Goal: Information Seeking & Learning: Learn about a topic

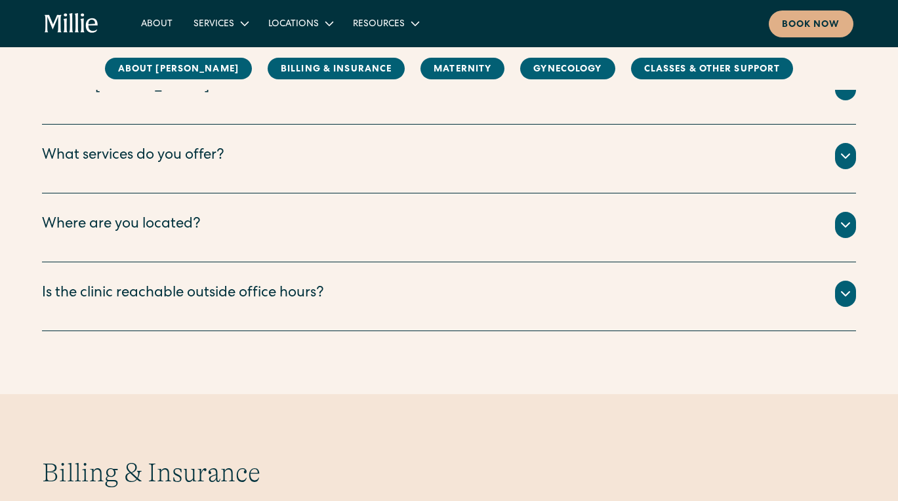
scroll to position [253, 0]
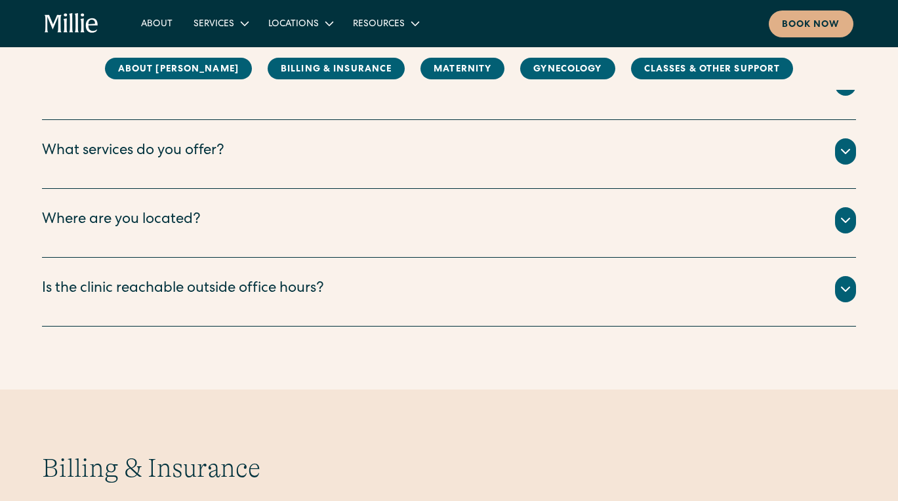
click at [329, 295] on div "Is the clinic reachable outside office hours?" at bounding box center [449, 289] width 814 height 26
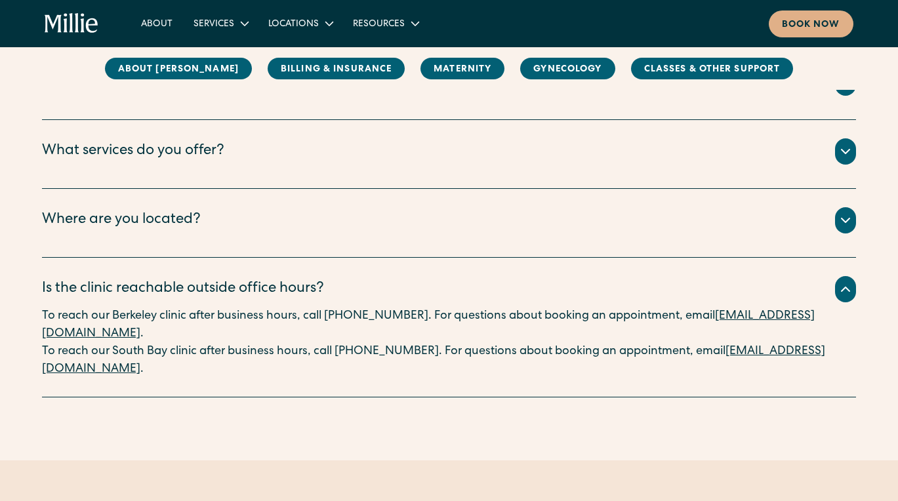
click at [359, 282] on div "Is the clinic reachable outside office hours?" at bounding box center [449, 289] width 814 height 26
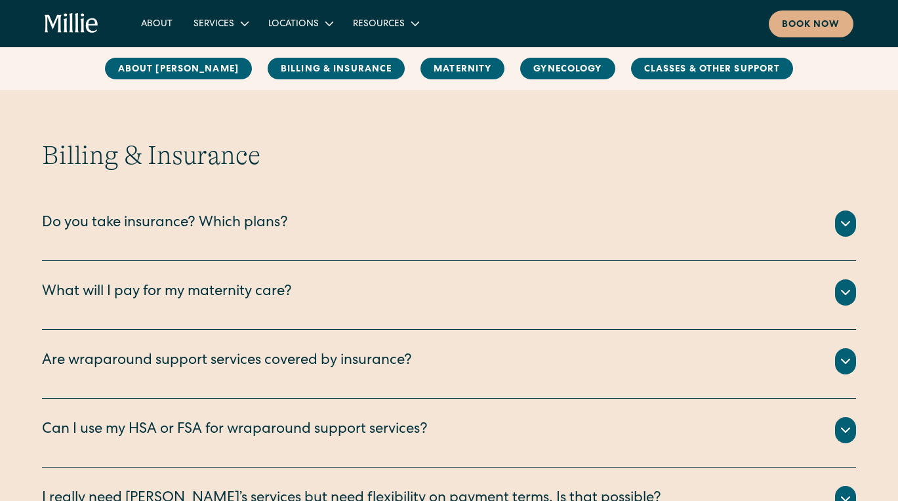
scroll to position [569, 0]
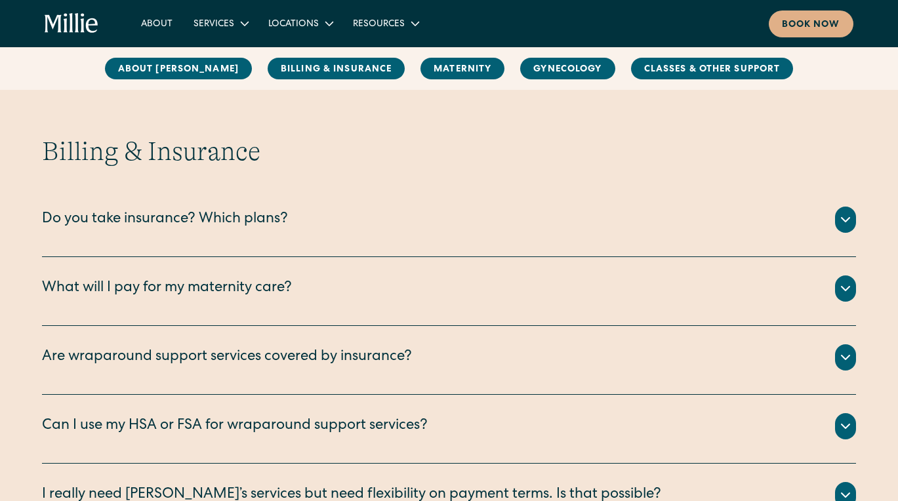
click at [277, 283] on div "What will I pay for my maternity care?" at bounding box center [167, 289] width 250 height 22
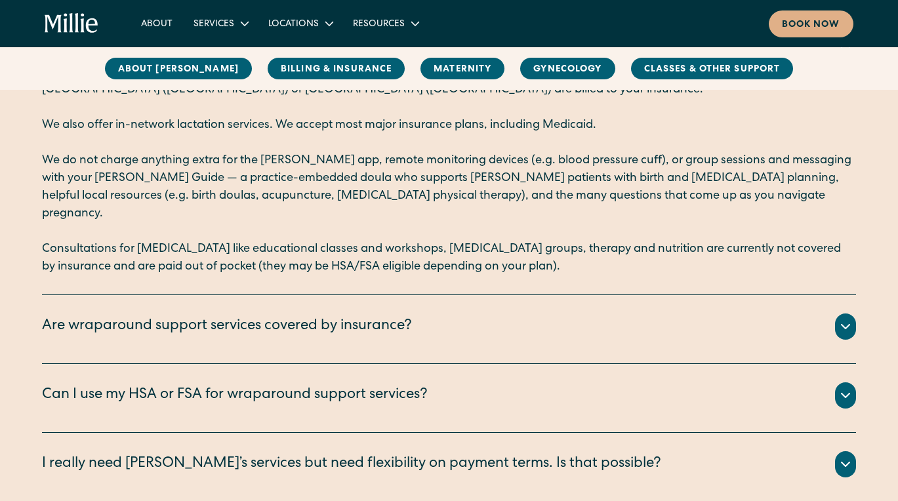
scroll to position [815, 0]
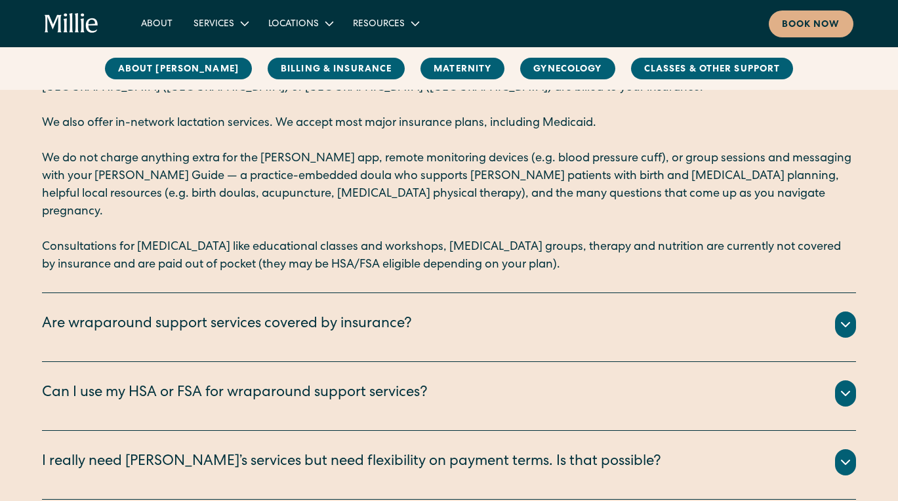
click at [577, 313] on div "Are wraparound support services covered by insurance?" at bounding box center [449, 325] width 814 height 26
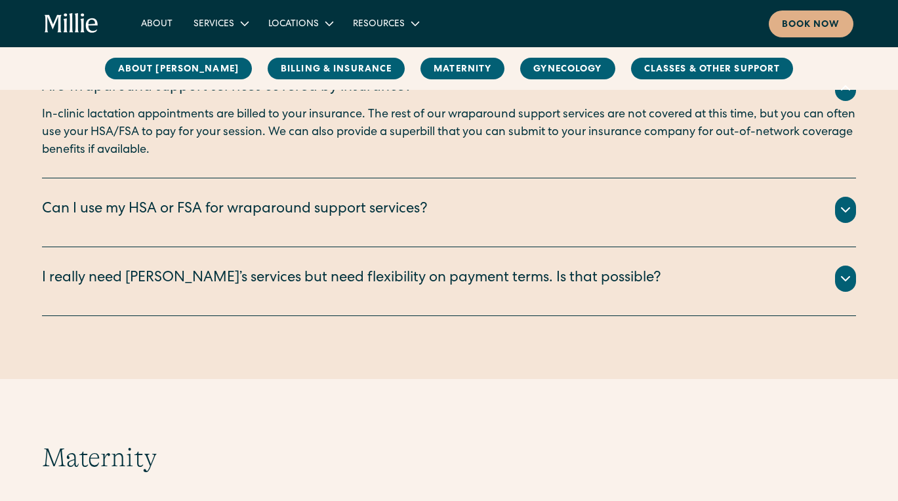
scroll to position [1056, 0]
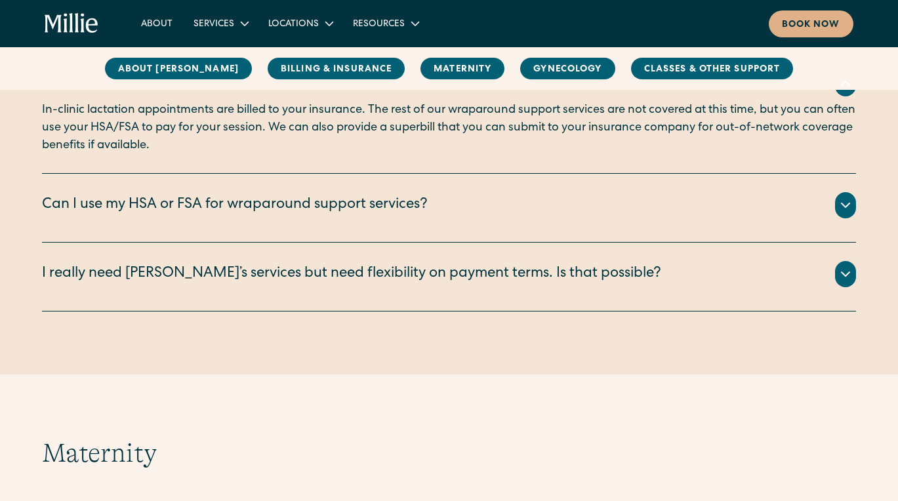
click at [435, 261] on div "I really need [PERSON_NAME]’s services but need flexibility on payment terms. I…" at bounding box center [449, 274] width 814 height 26
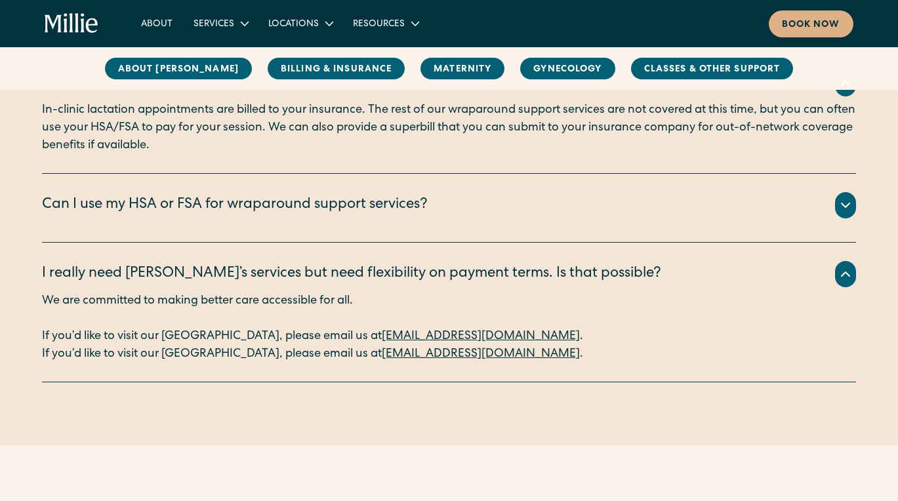
click at [422, 200] on div "Can I use my HSA or FSA for wraparound support services?" at bounding box center [449, 205] width 814 height 26
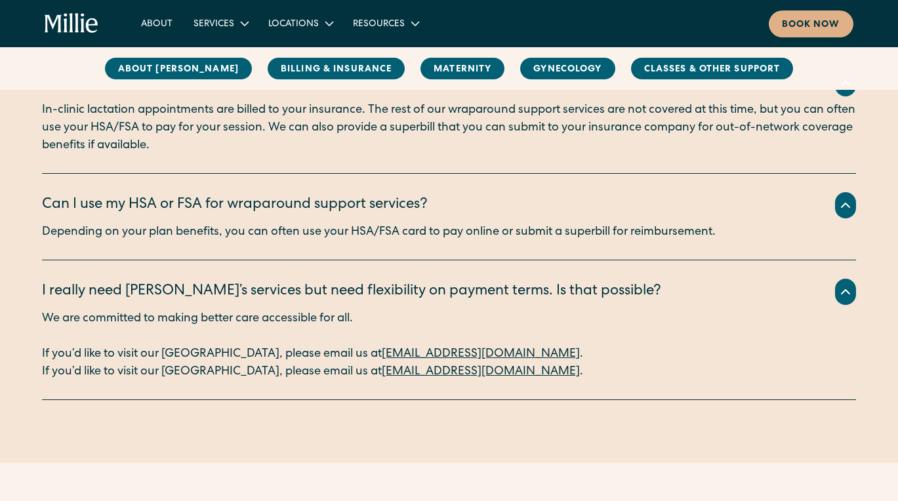
click at [419, 200] on div "Can I use my HSA or FSA for wraparound support services?" at bounding box center [449, 205] width 814 height 26
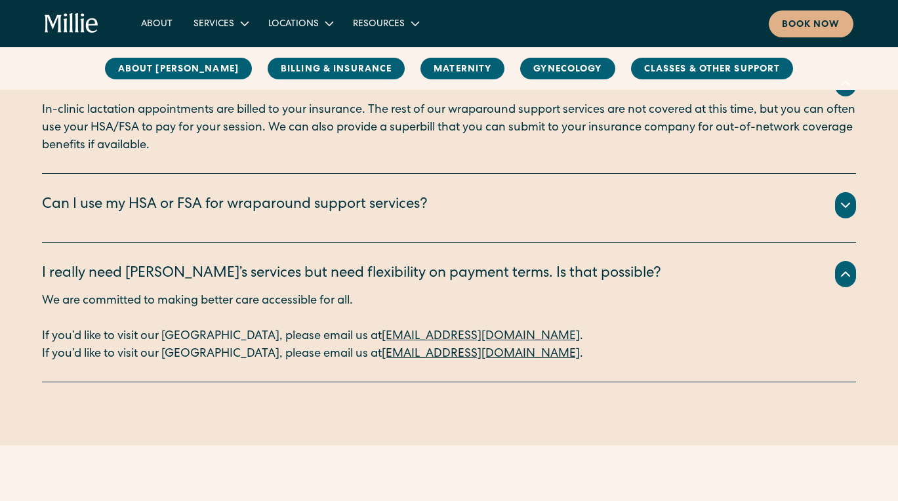
click at [419, 243] on div "I really need [PERSON_NAME]’s services but need flexibility on payment terms. I…" at bounding box center [449, 313] width 814 height 140
click at [403, 264] on div "I really need [PERSON_NAME]’s services but need flexibility on payment terms. I…" at bounding box center [351, 275] width 619 height 22
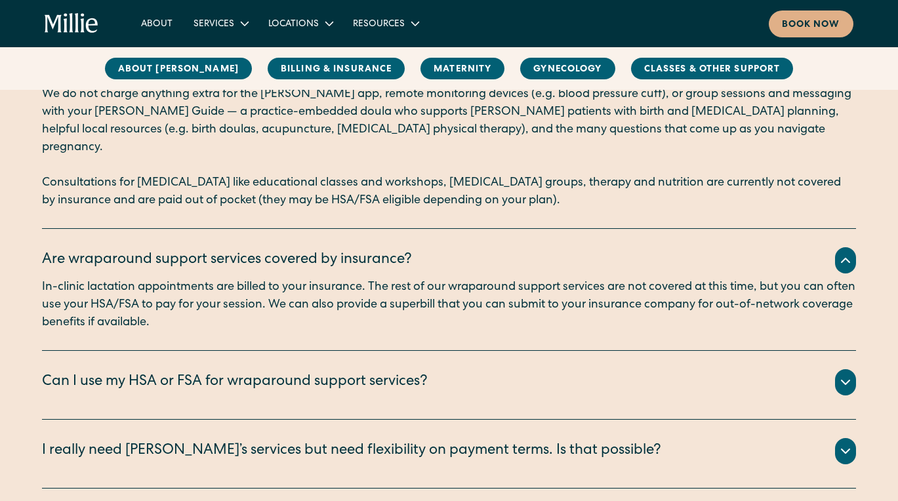
click at [396, 250] on div "Are wraparound support services covered by insurance?" at bounding box center [227, 261] width 370 height 22
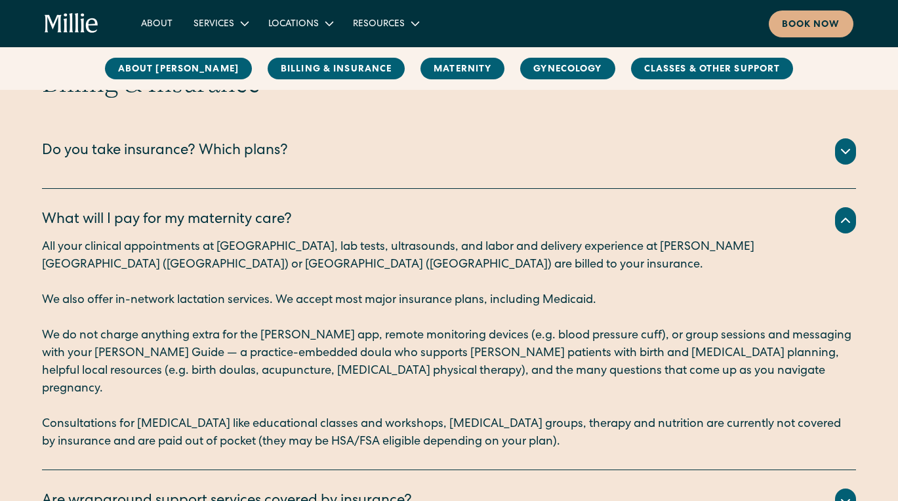
scroll to position [636, 0]
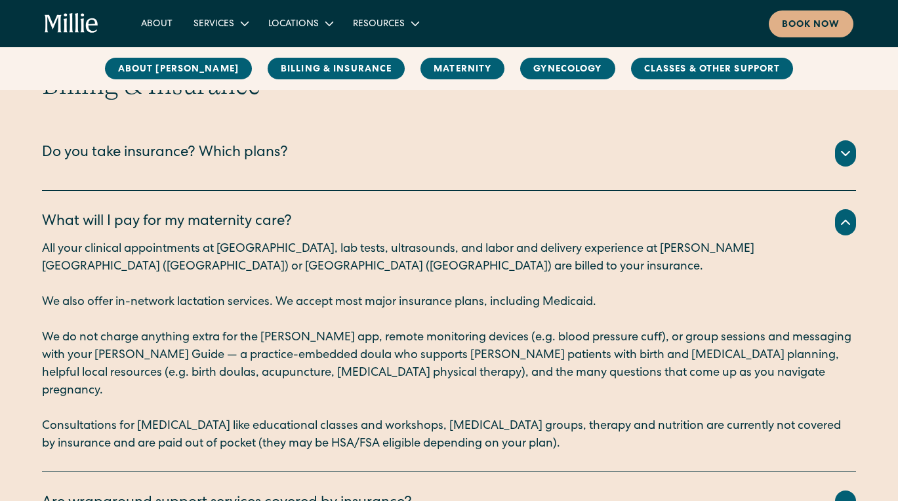
click at [376, 216] on div "What will I pay for my maternity care?" at bounding box center [449, 222] width 814 height 26
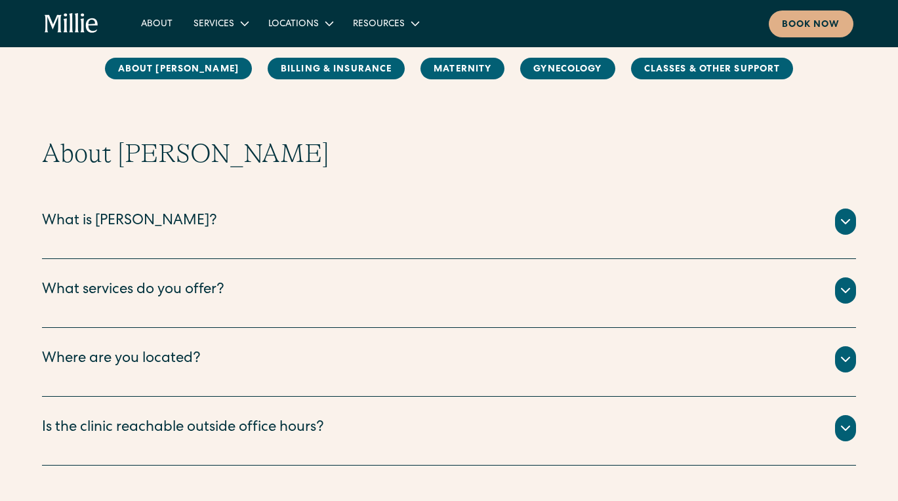
scroll to position [101, 0]
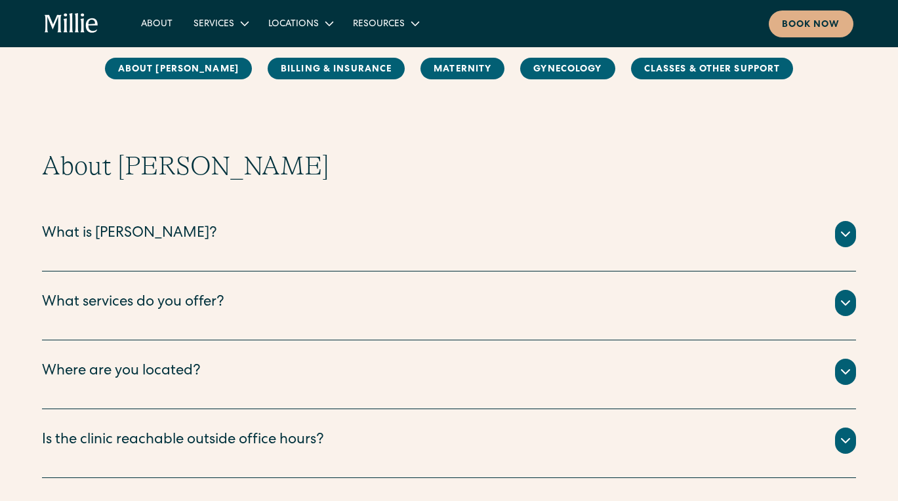
click at [308, 83] on div "About [PERSON_NAME] Billing & Insurance MAternity Gynecology Classes & Other Su…" at bounding box center [449, 68] width 898 height 43
click at [308, 71] on link "Billing & Insurance" at bounding box center [336, 69] width 137 height 22
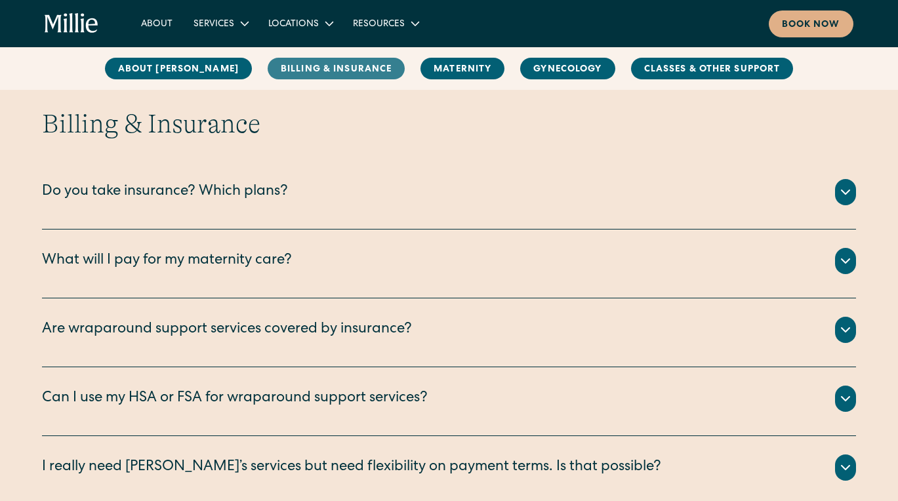
scroll to position [600, 0]
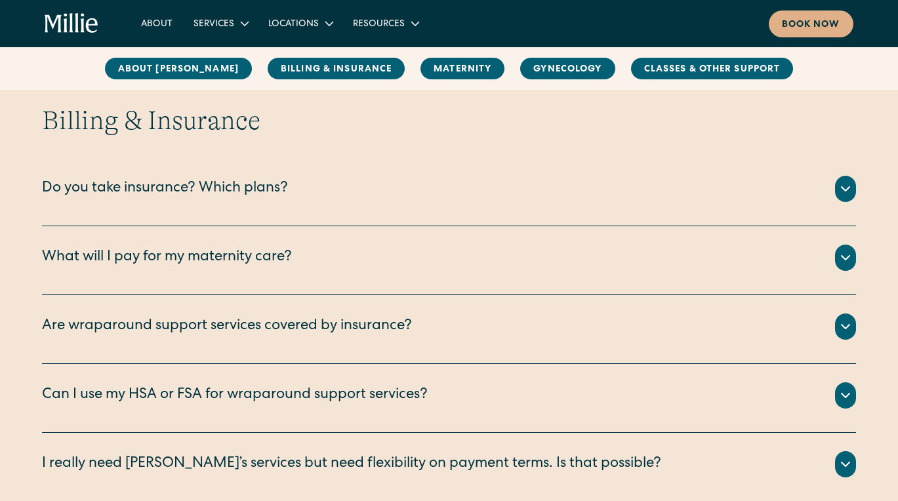
click at [277, 190] on div "Do you take insurance? Which plans?" at bounding box center [165, 189] width 246 height 22
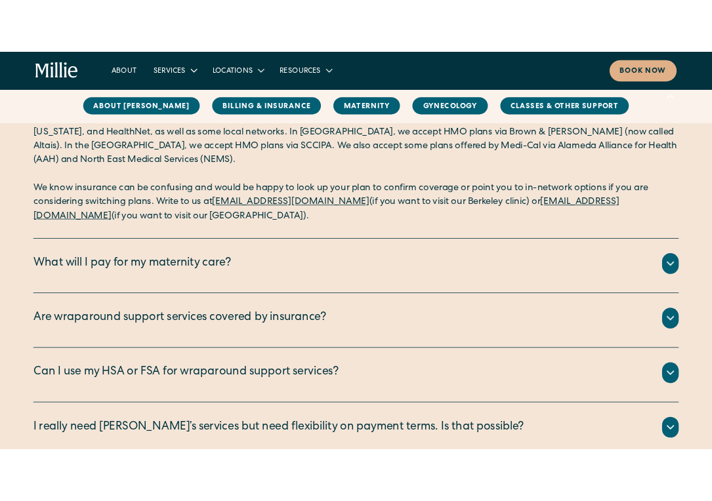
scroll to position [770, 0]
